Goal: Find specific page/section: Find specific page/section

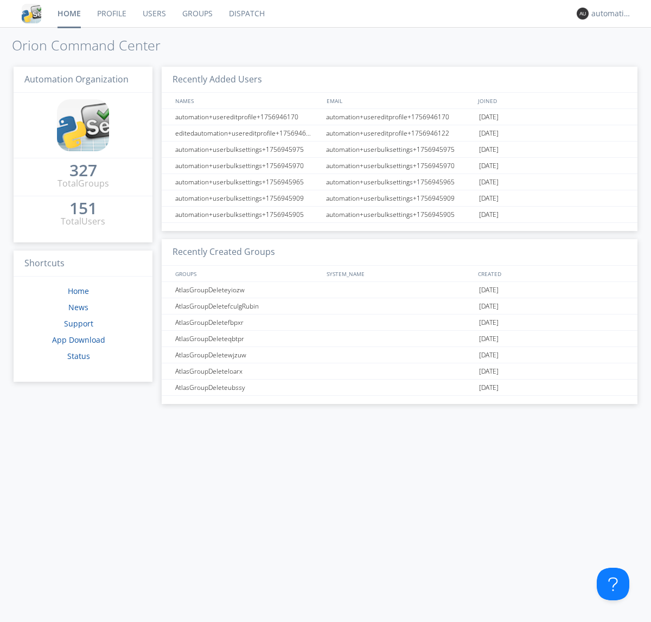
click at [246, 14] on link "Dispatch" at bounding box center [247, 13] width 52 height 27
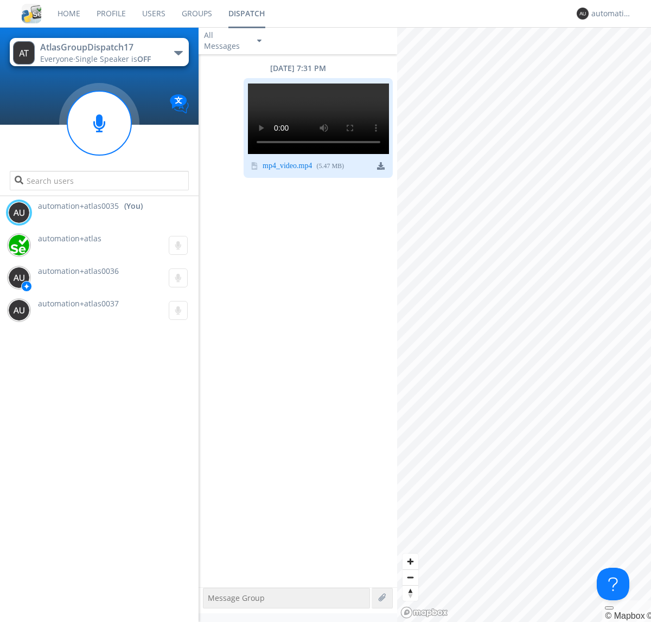
click at [178, 53] on div "button" at bounding box center [178, 53] width 9 height 4
click at [0, 0] on span "AtlasGroupDispatch16" at bounding box center [0, 0] width 0 height 0
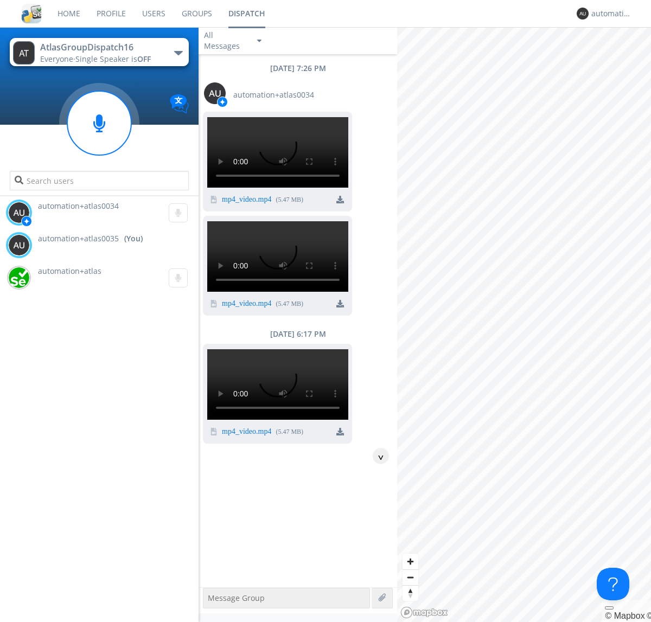
scroll to position [401, 0]
click at [608, 14] on div "automation+atlas0035" at bounding box center [611, 13] width 41 height 11
